Goal: Find specific page/section: Find specific page/section

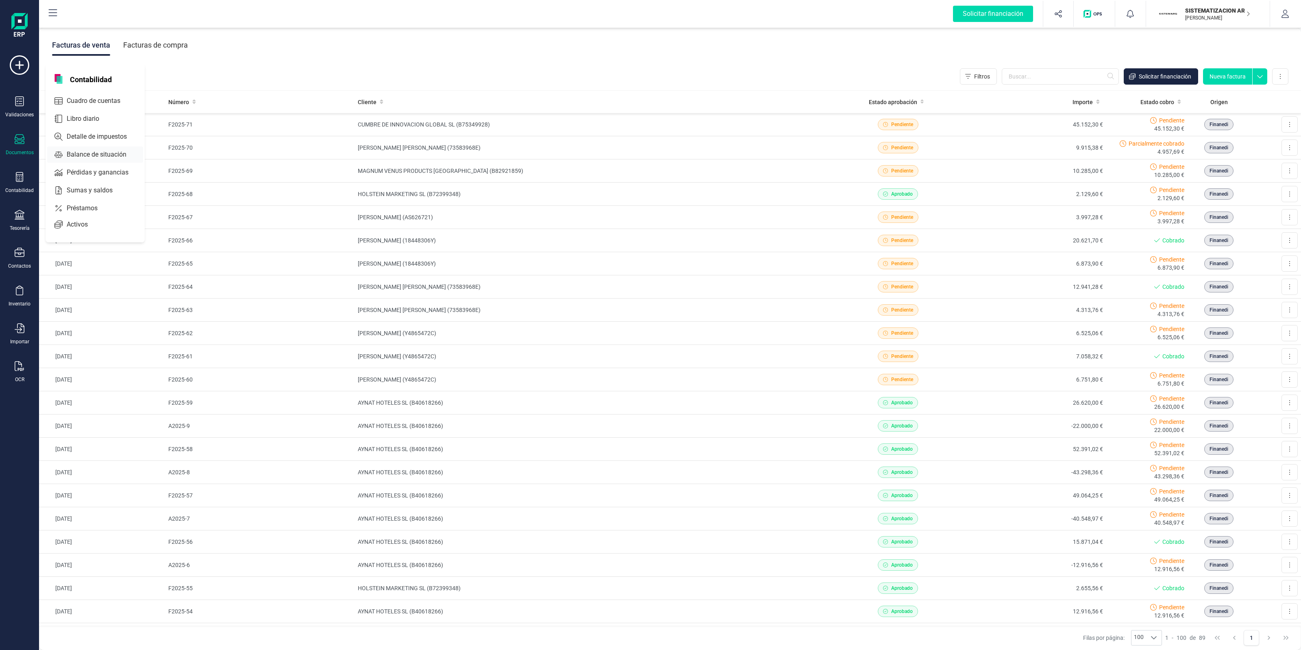
click at [94, 156] on span "Balance de situación" at bounding box center [102, 155] width 78 height 10
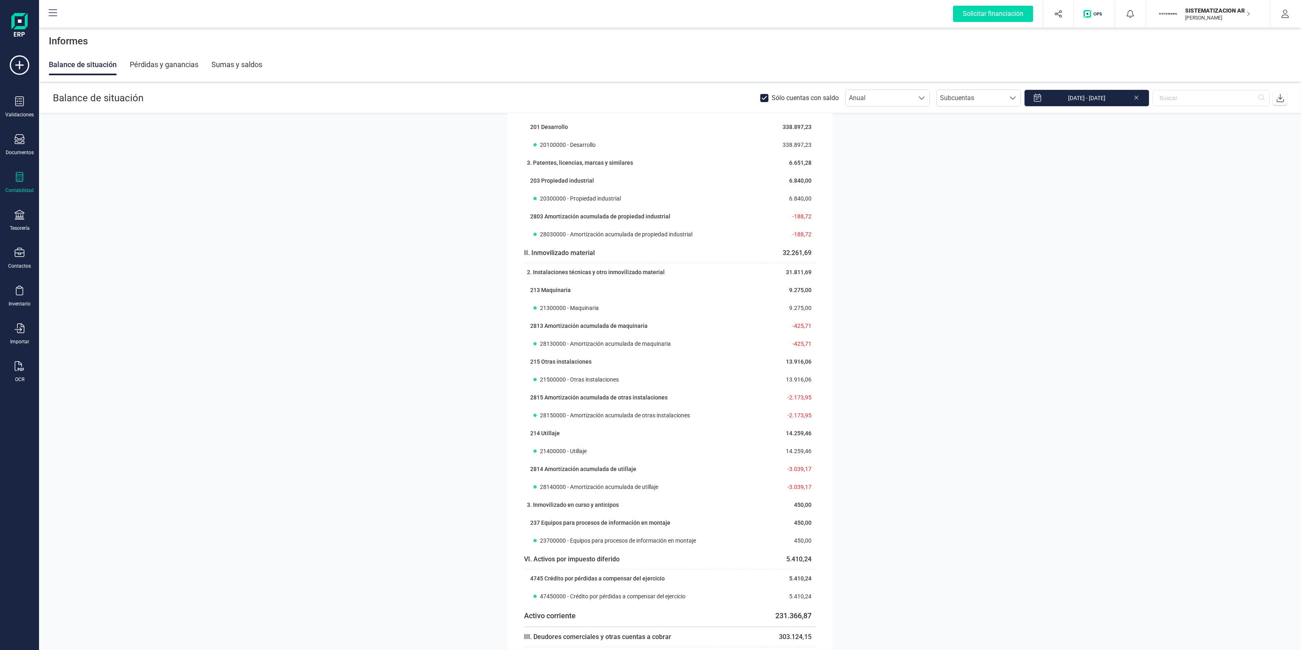
scroll to position [305, 0]
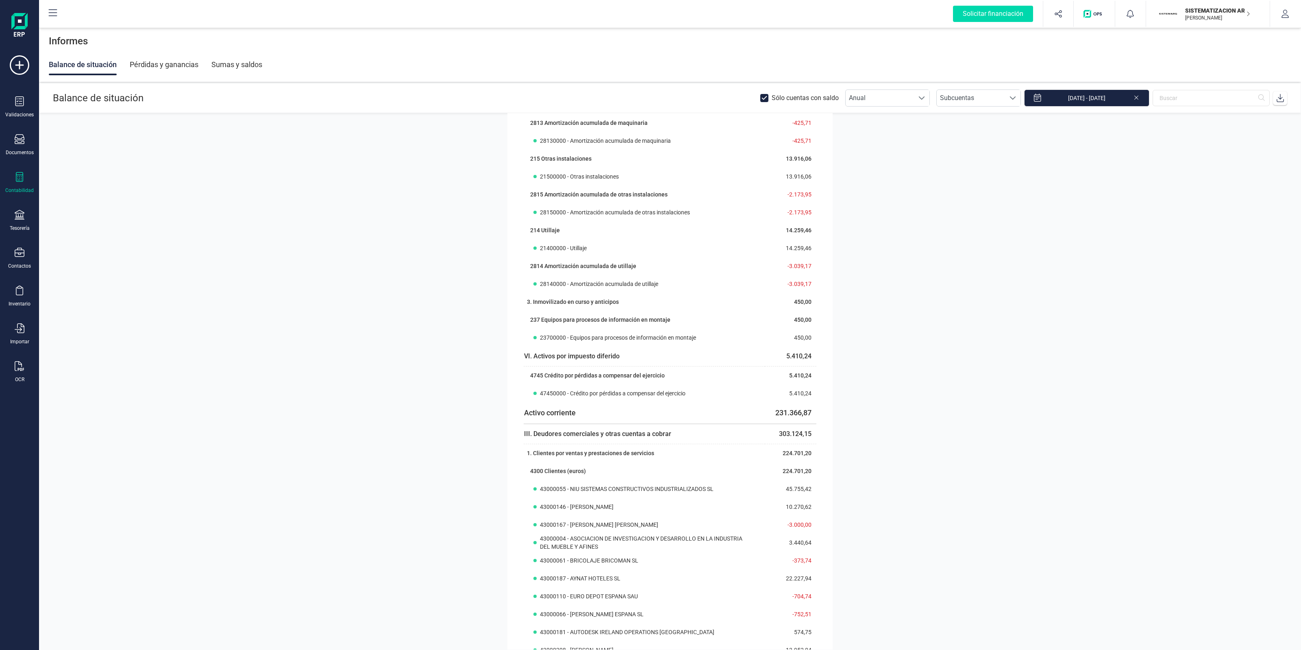
click at [189, 67] on div "Pérdidas y ganancias" at bounding box center [164, 64] width 69 height 21
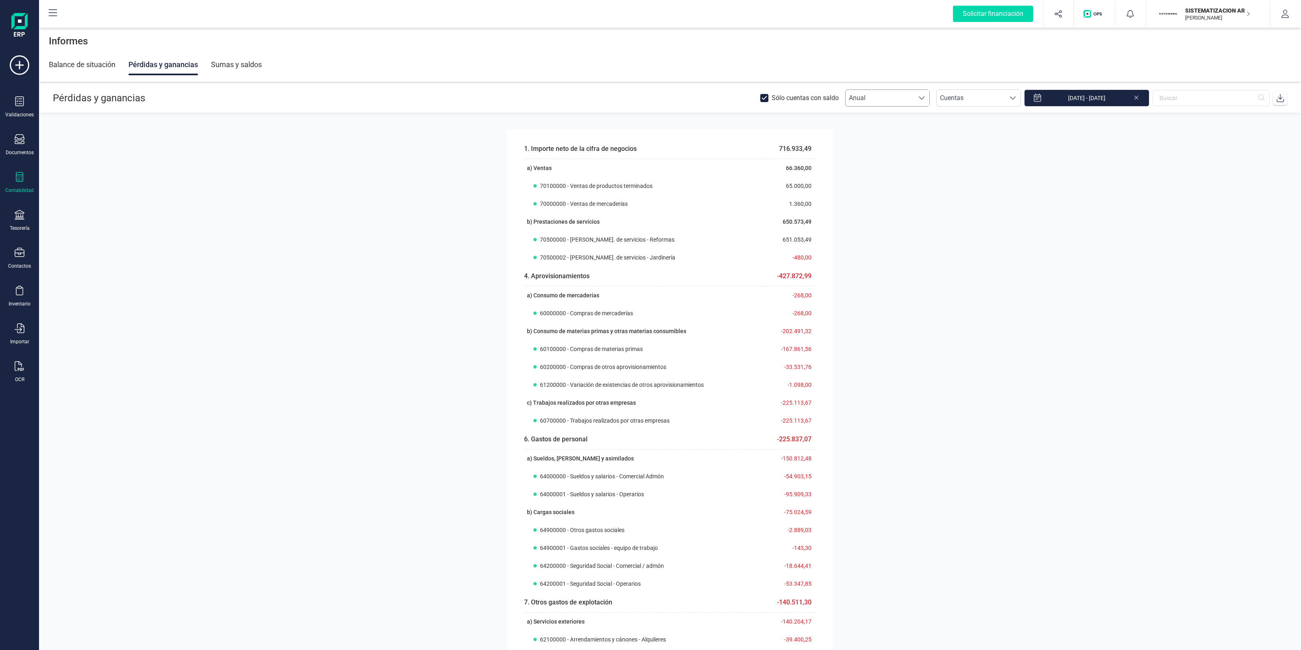
click at [901, 98] on span "Anual" at bounding box center [880, 98] width 68 height 16
click at [899, 135] on li "Mensual" at bounding box center [893, 134] width 85 height 16
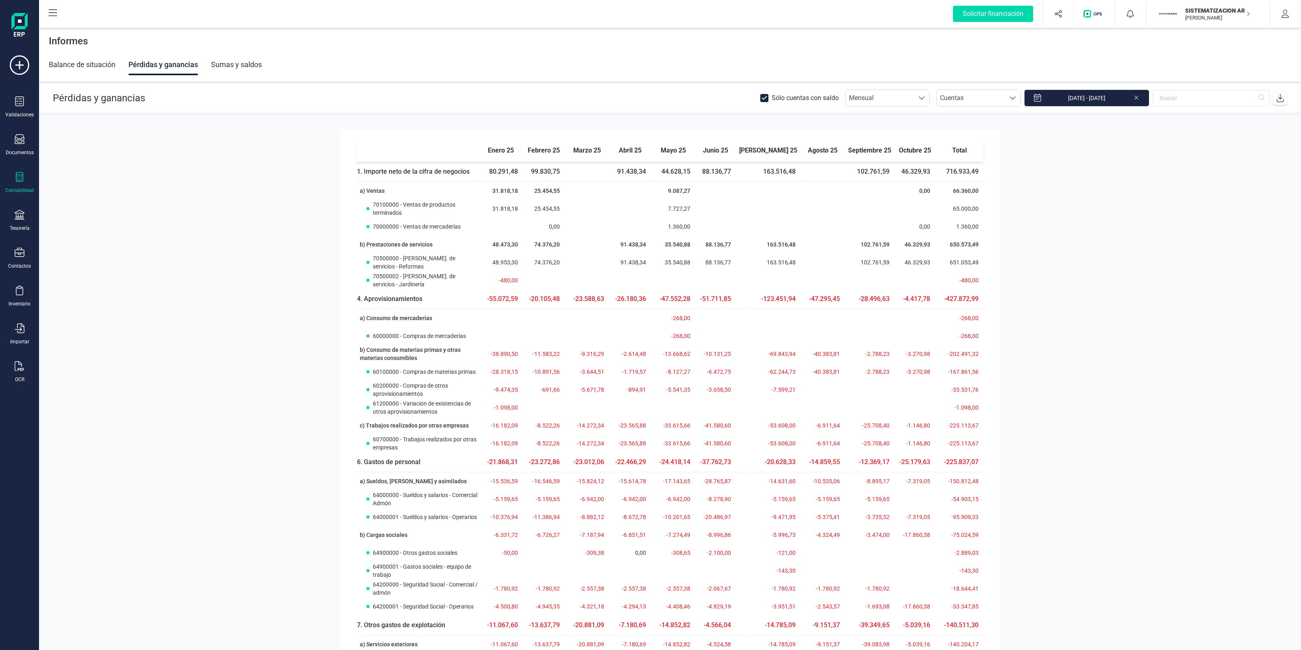
click at [1065, 464] on section "enero 25 febrero 25 marzo 25 abril 25 mayo 25 junio 25 [PERSON_NAME] 25 [PERSON…" at bounding box center [670, 381] width 1262 height 536
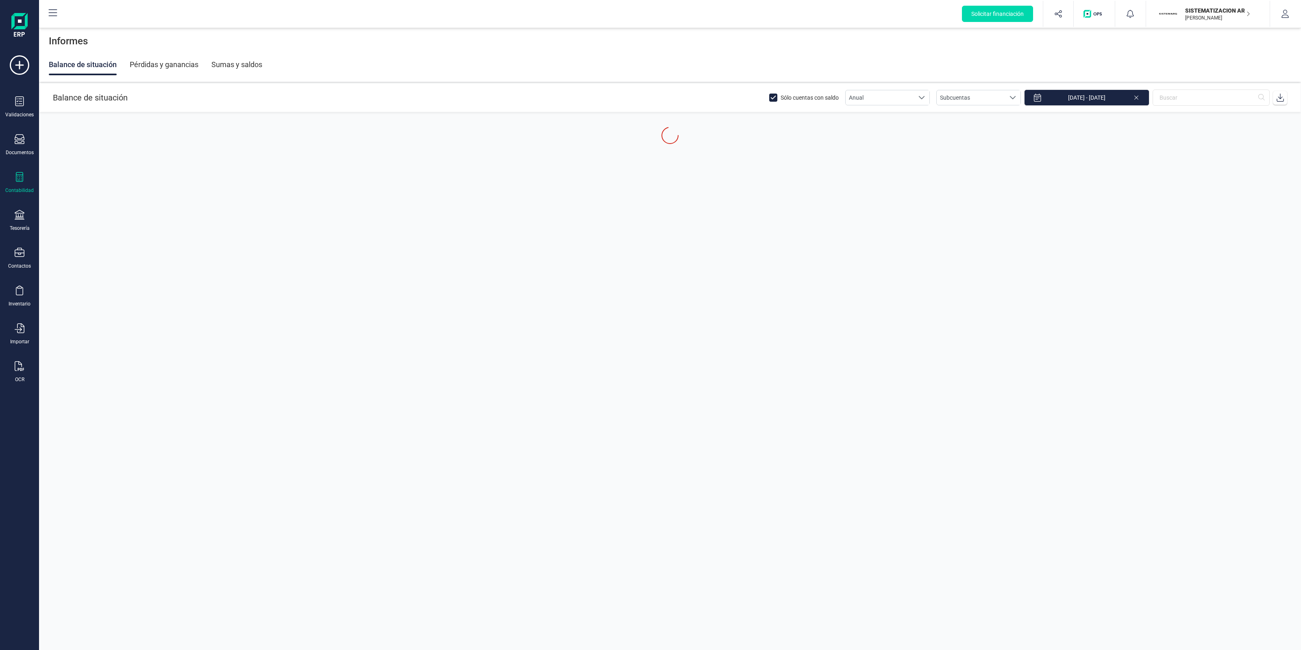
click at [159, 67] on div "Pérdidas y ganancias" at bounding box center [164, 64] width 69 height 21
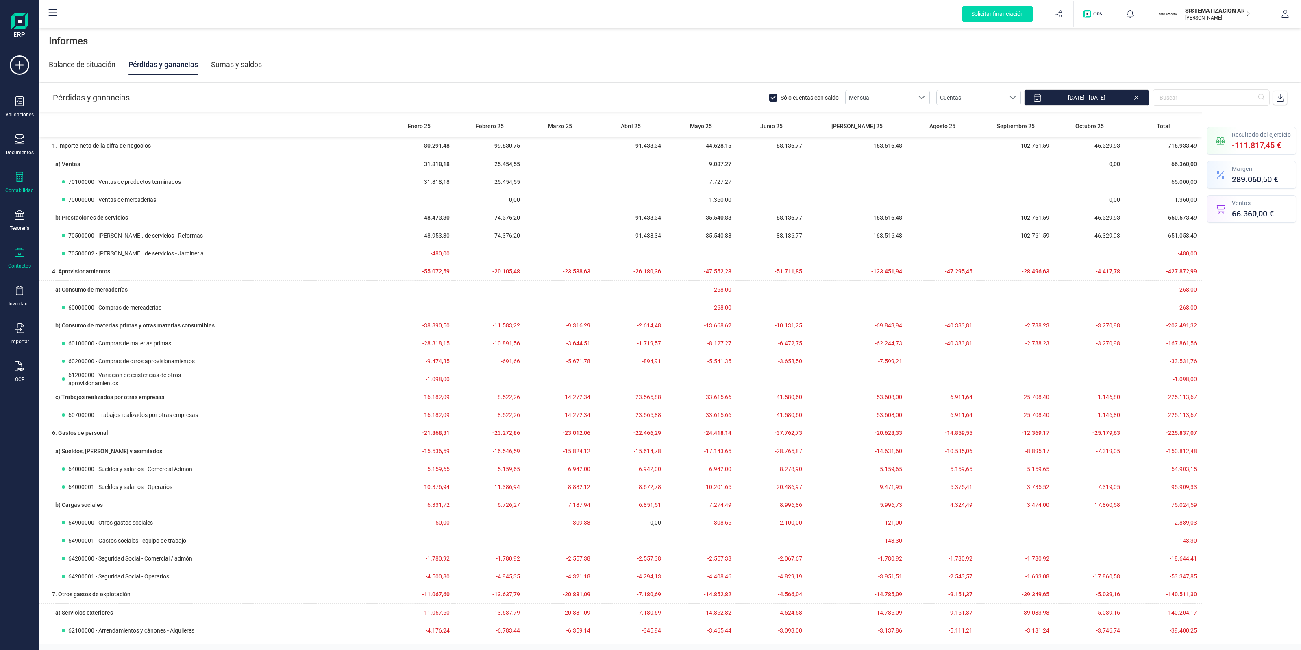
click at [26, 257] on div "Contactos" at bounding box center [19, 259] width 33 height 22
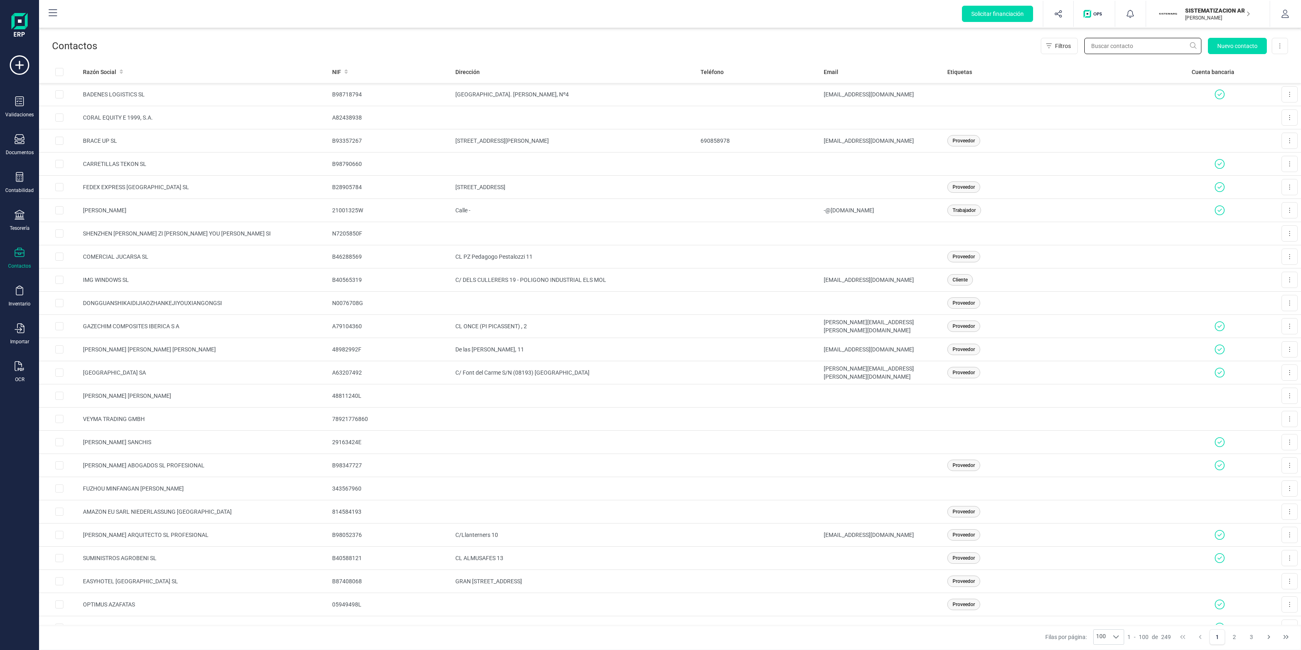
click at [1115, 46] on input "text" at bounding box center [1142, 46] width 117 height 16
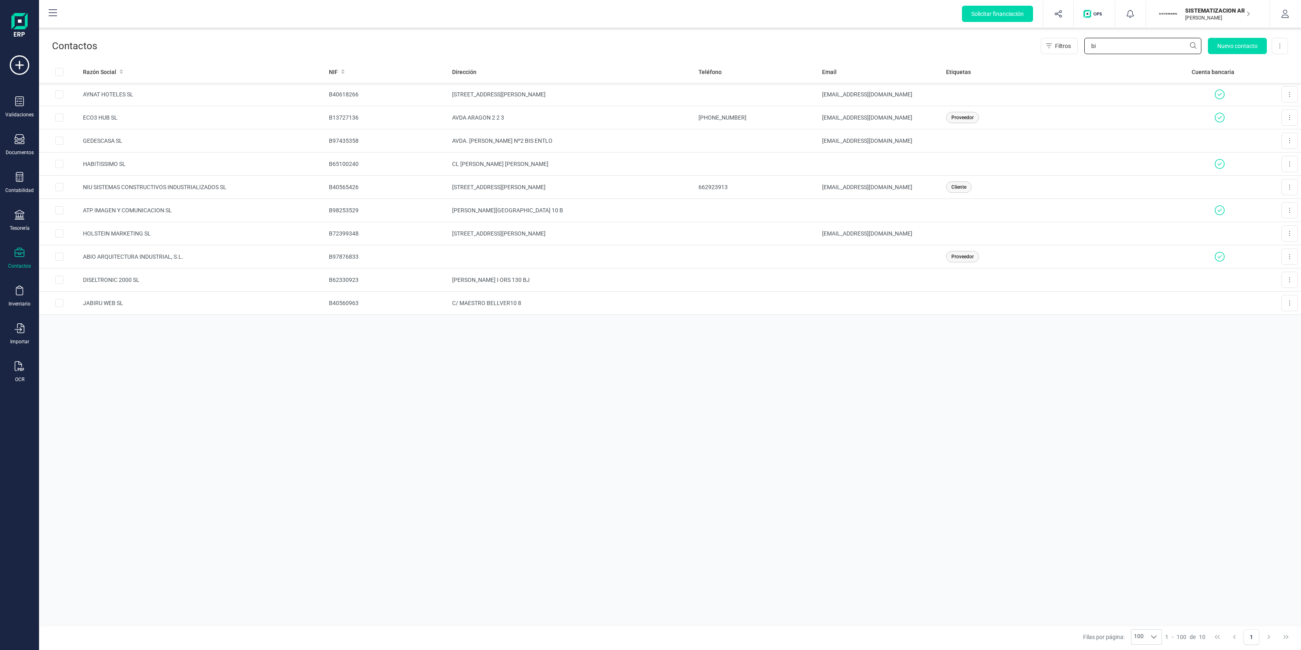
type input "b"
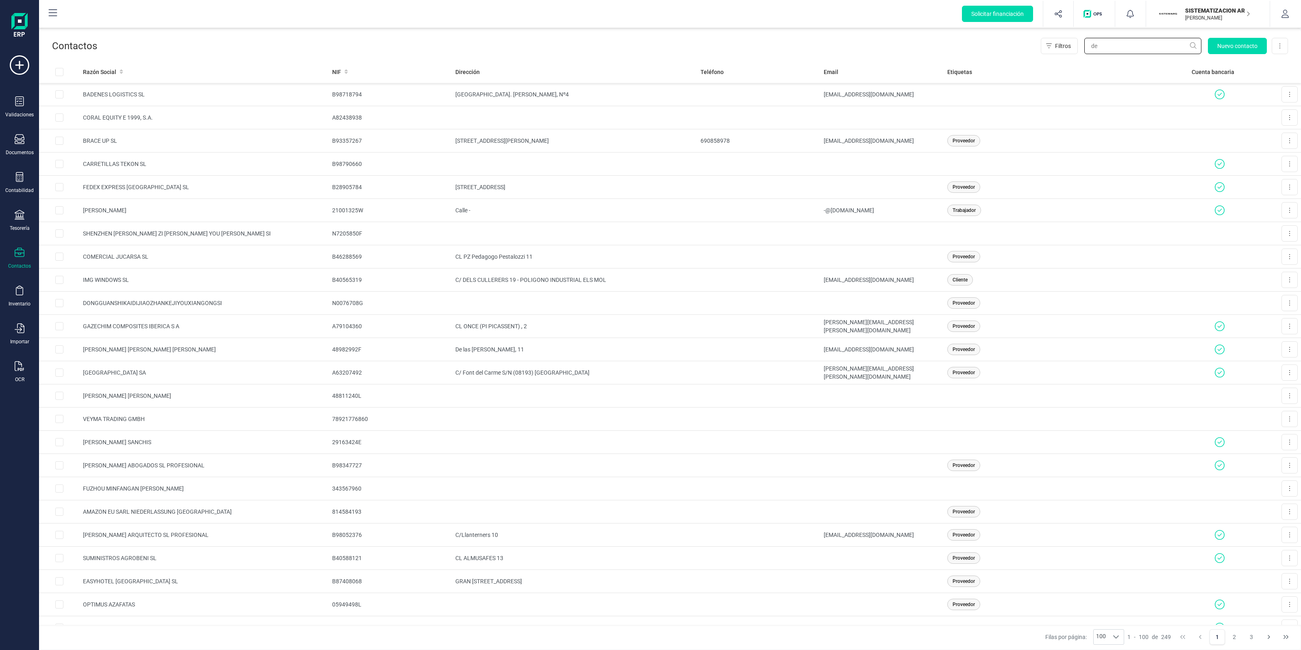
type input "d"
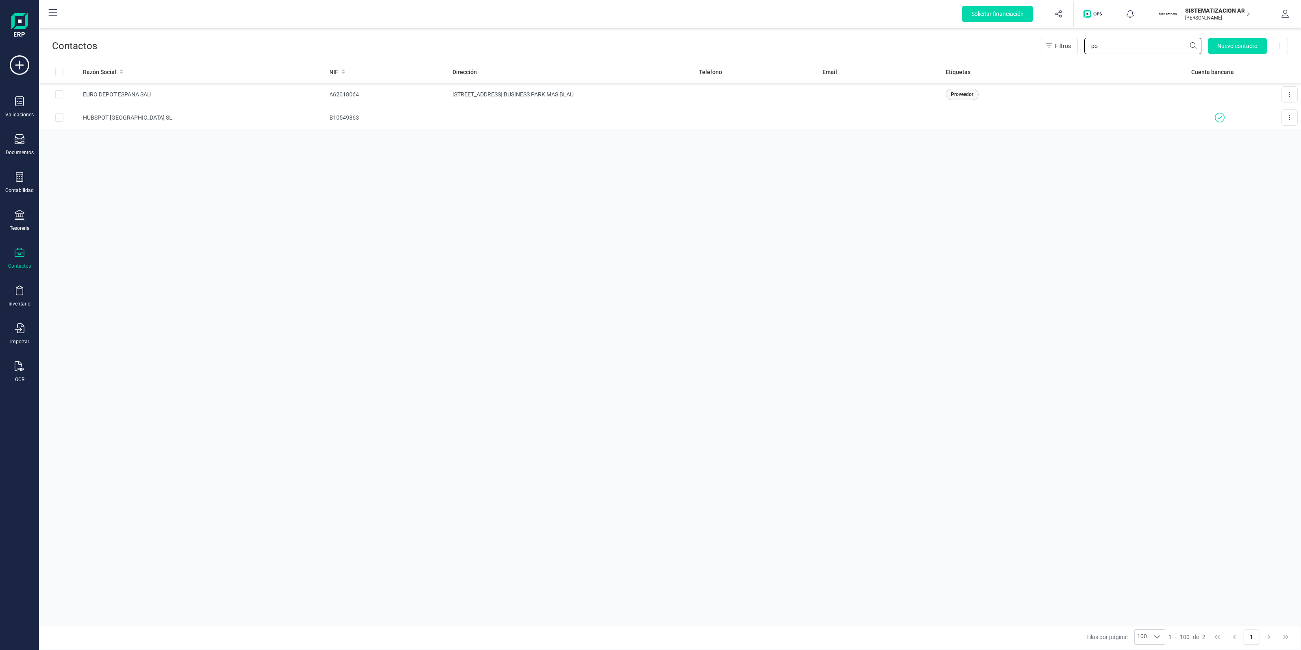
type input "p"
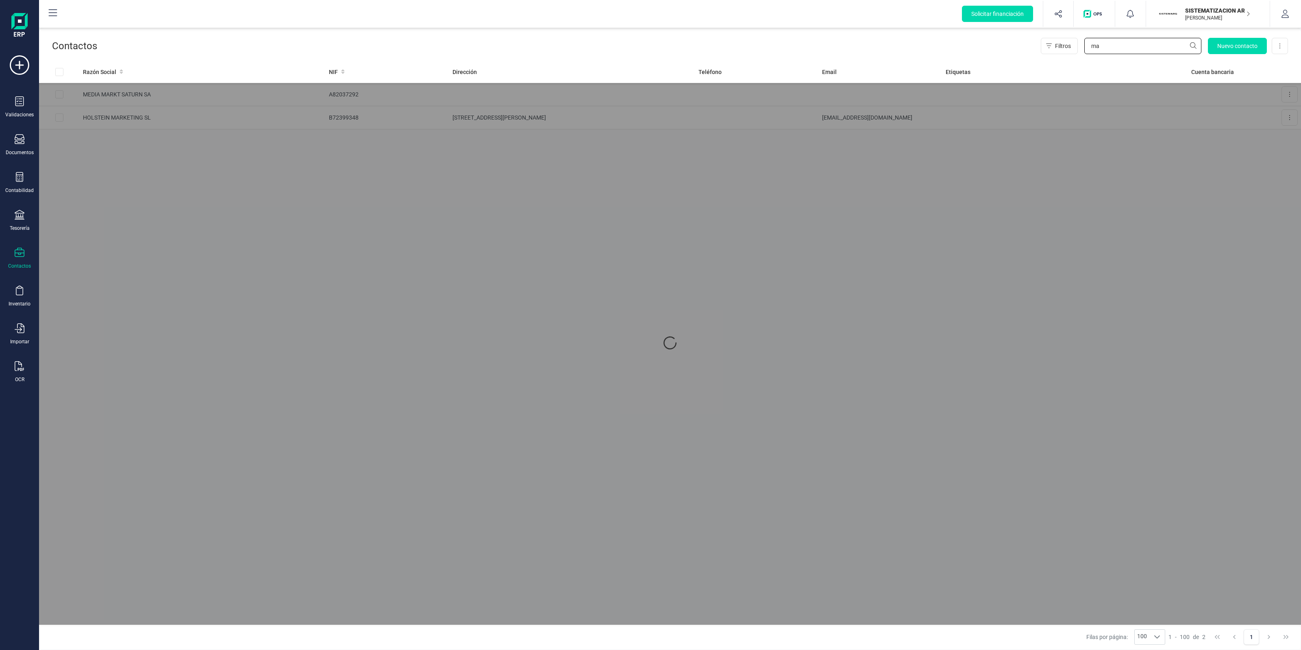
type input "m"
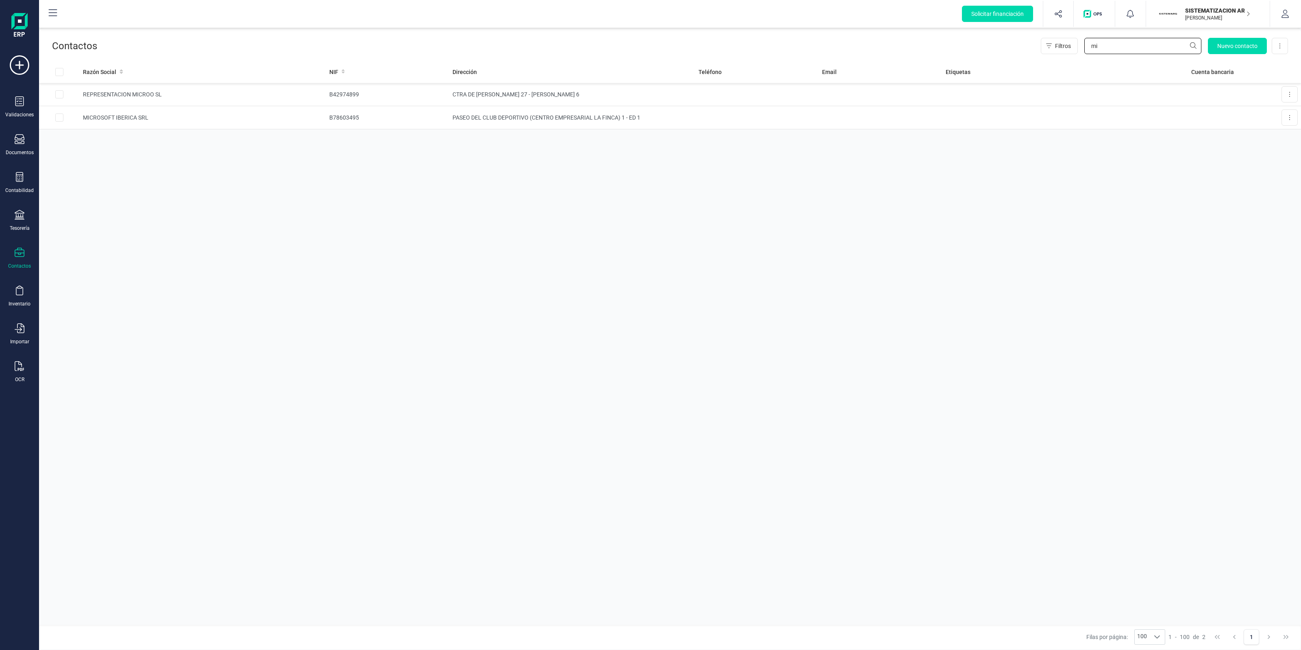
type input "m"
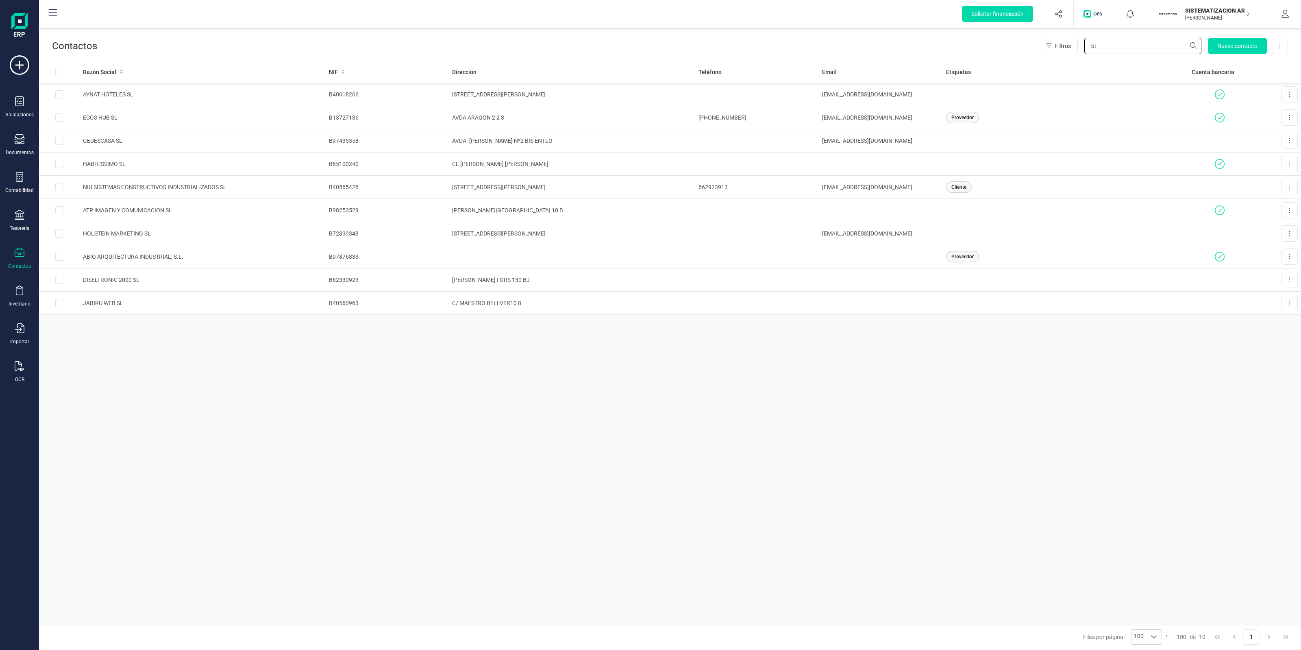
type input "b"
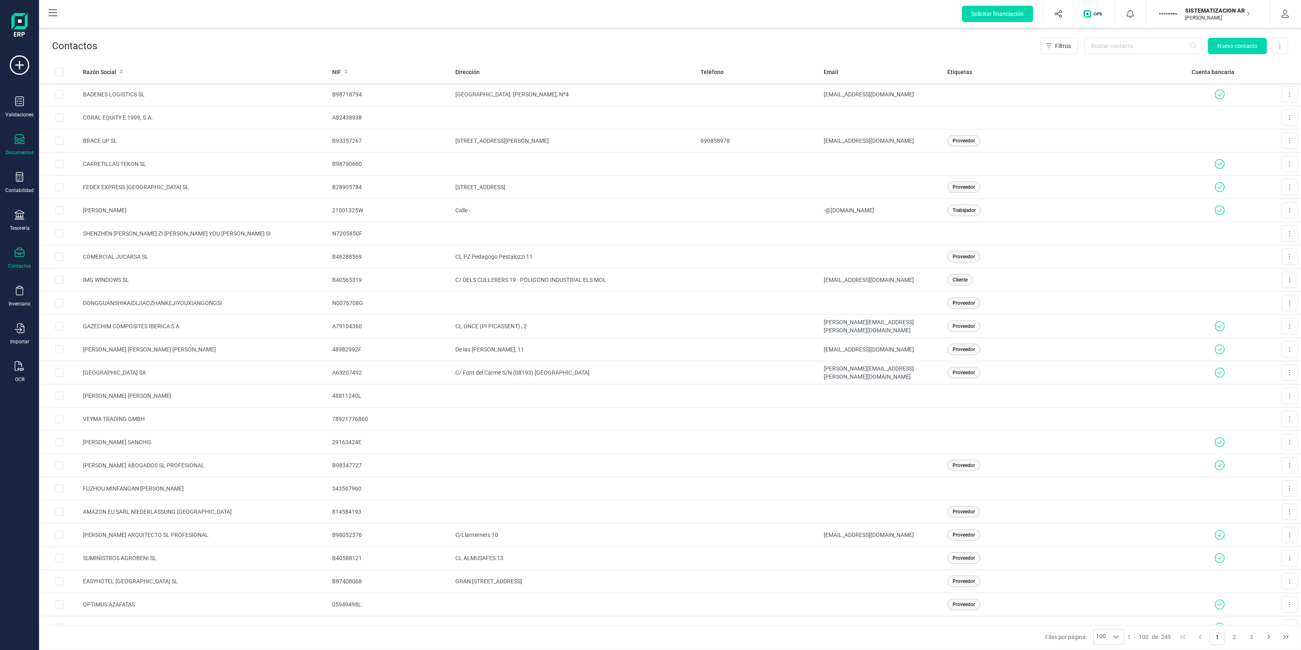
click at [18, 143] on icon at bounding box center [20, 139] width 10 height 10
click at [81, 112] on span "Facturas" at bounding box center [84, 117] width 43 height 10
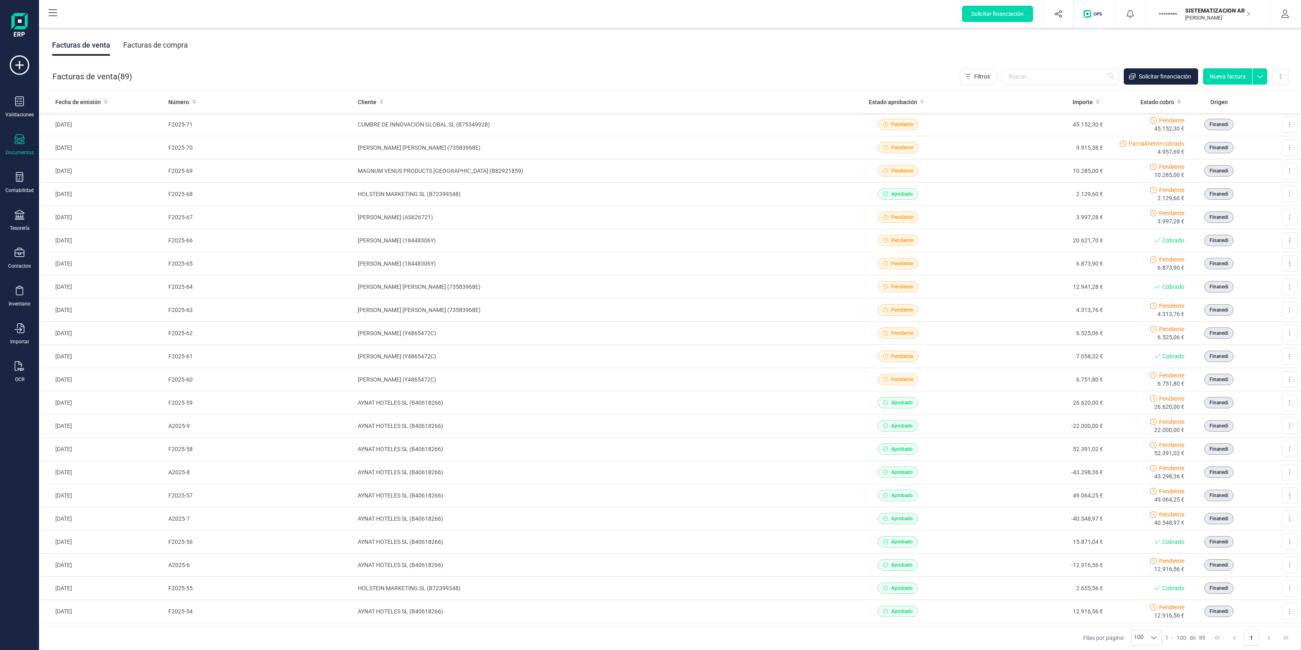
click at [176, 49] on div "Facturas de compra" at bounding box center [155, 45] width 65 height 21
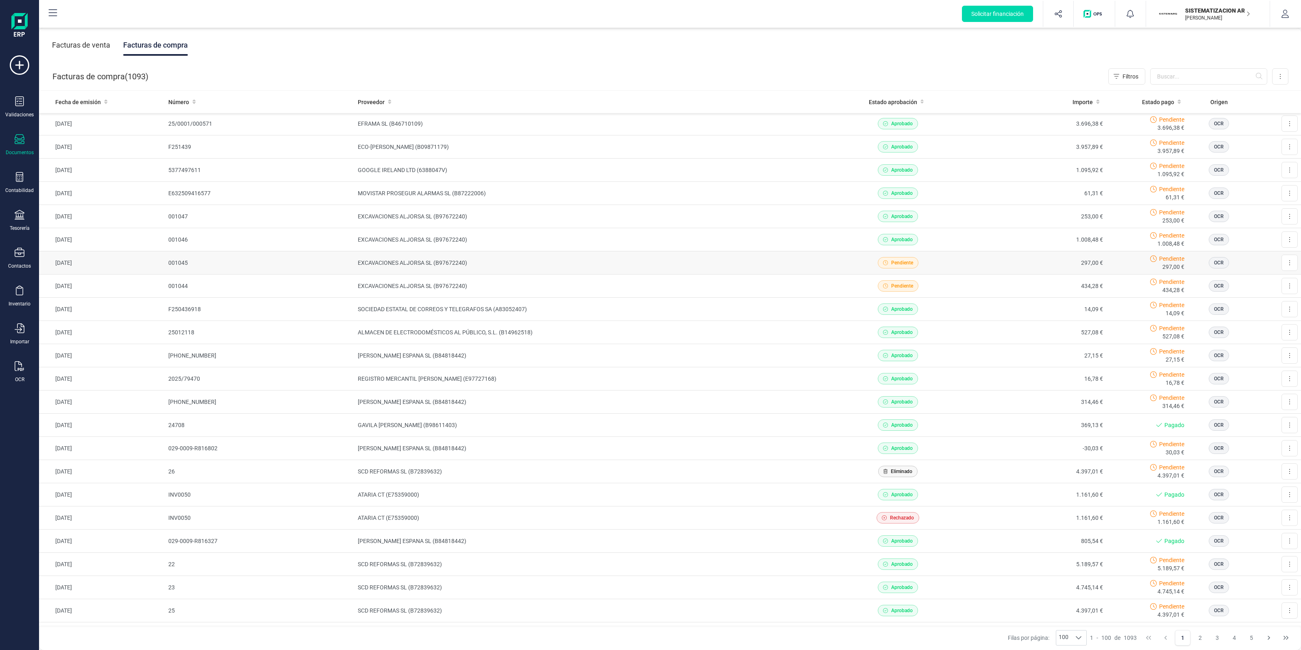
scroll to position [102, 0]
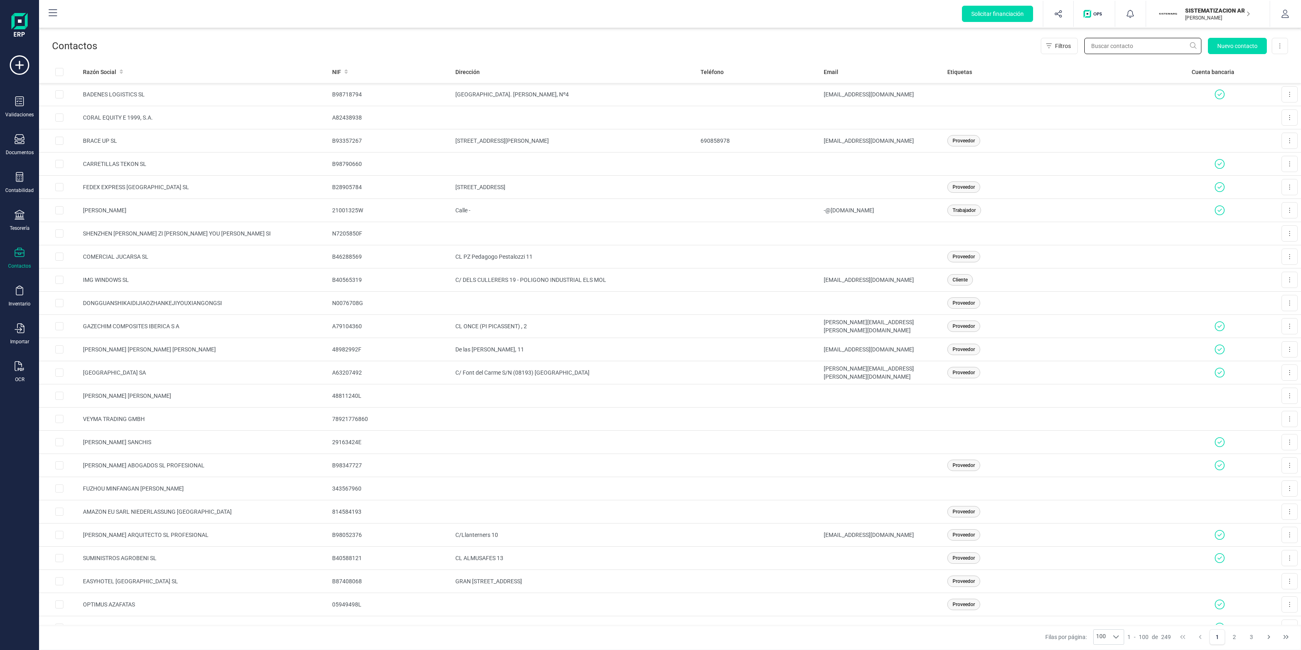
click at [1106, 47] on input "text" at bounding box center [1142, 46] width 117 height 16
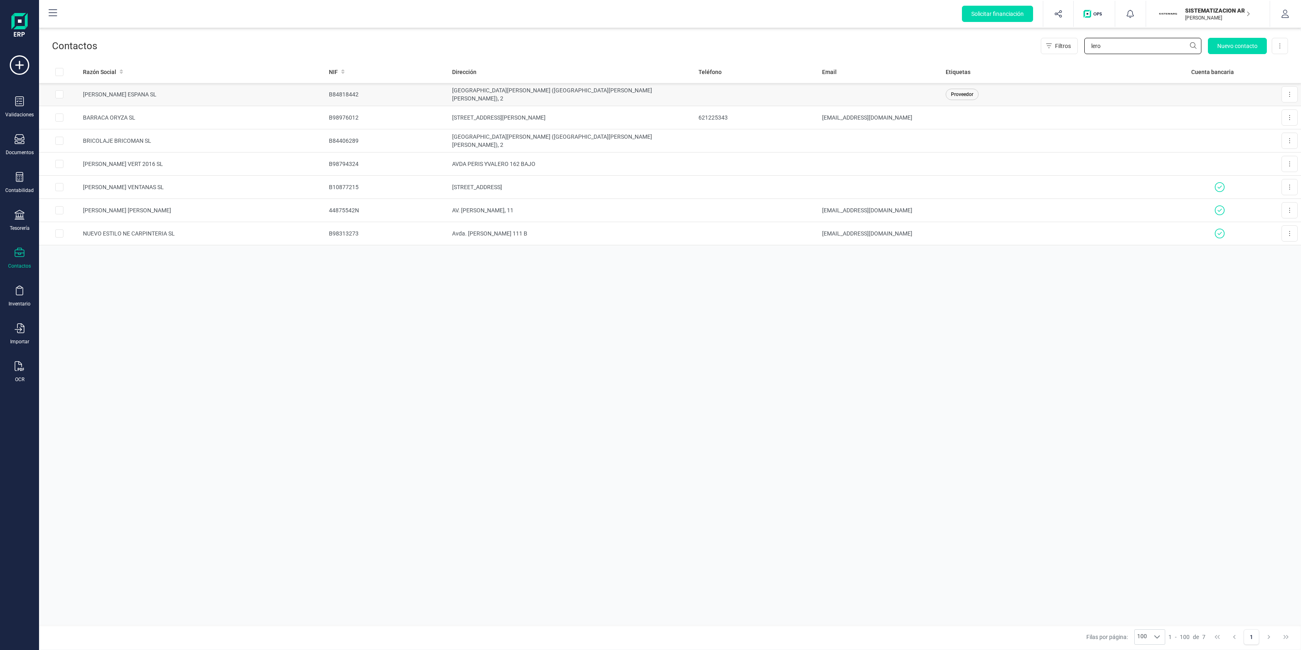
type input "lero"
click at [226, 96] on td "LEROY MERLIN ESPANA SL" at bounding box center [203, 94] width 246 height 23
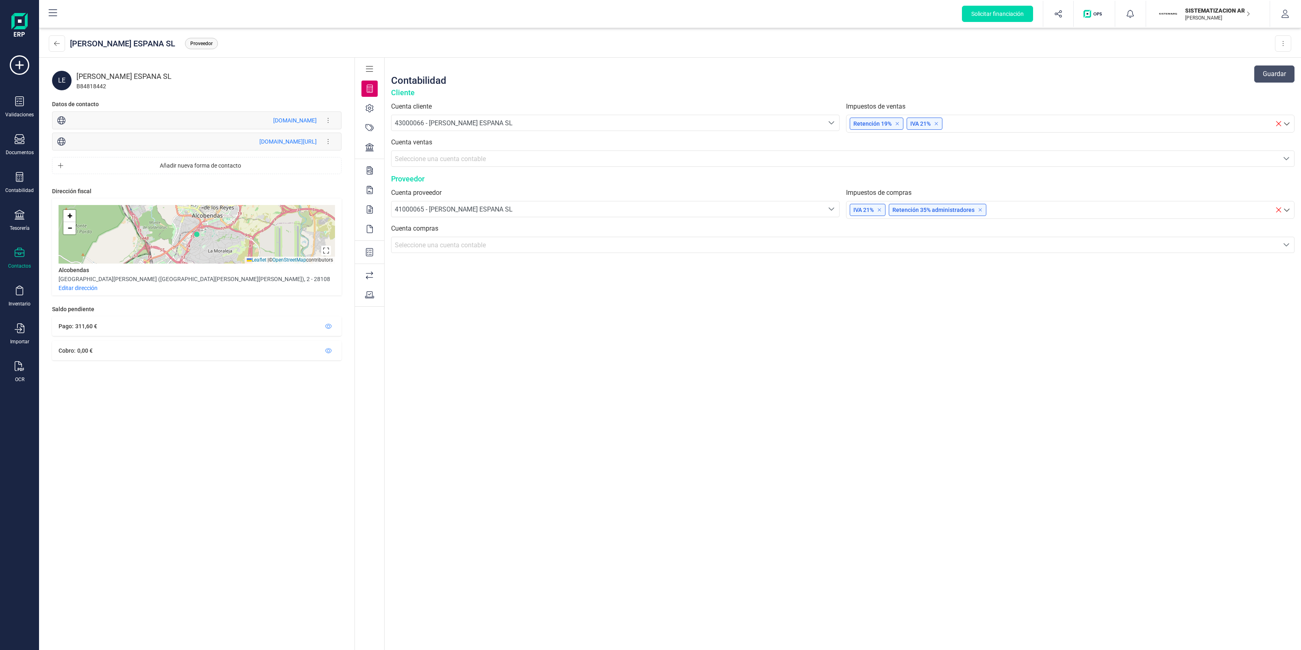
click at [370, 278] on icon at bounding box center [369, 275] width 7 height 8
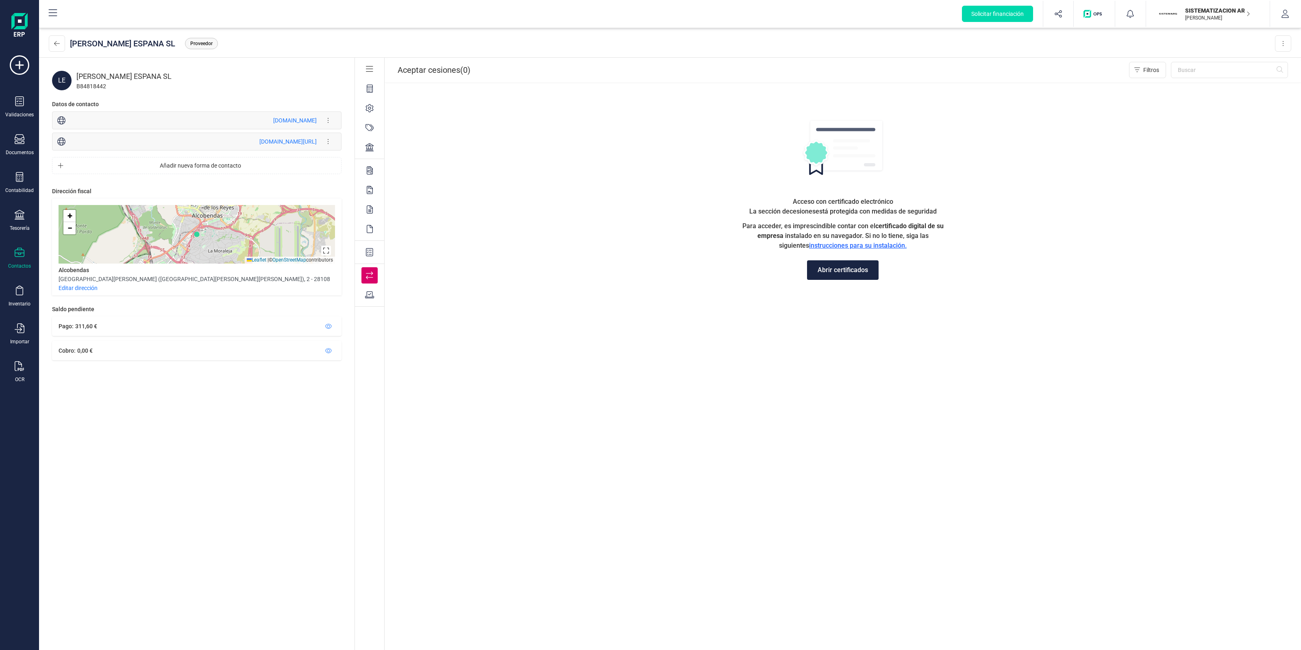
click at [372, 254] on icon at bounding box center [369, 252] width 7 height 8
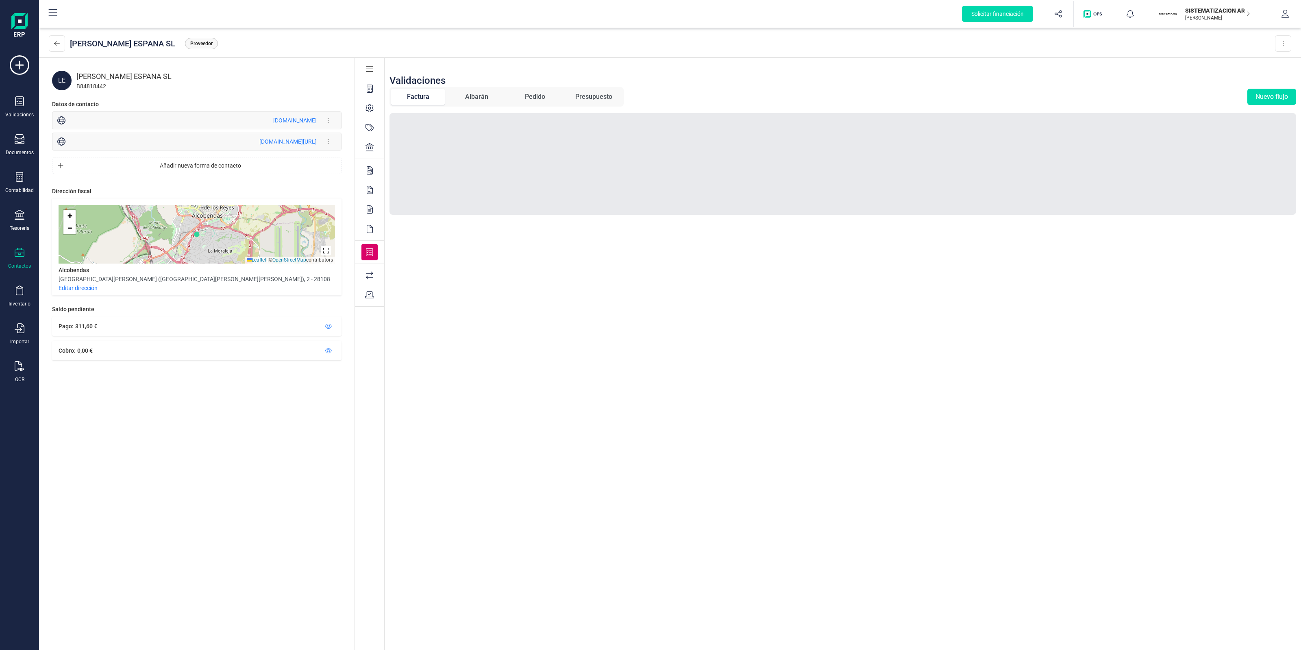
click at [466, 94] on div "Albarán" at bounding box center [476, 97] width 23 height 10
click at [435, 90] on span "Factura" at bounding box center [418, 97] width 54 height 16
